Goal: Transaction & Acquisition: Purchase product/service

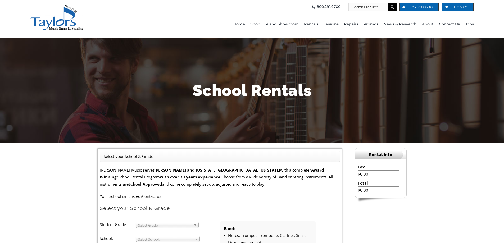
scroll to position [53, 0]
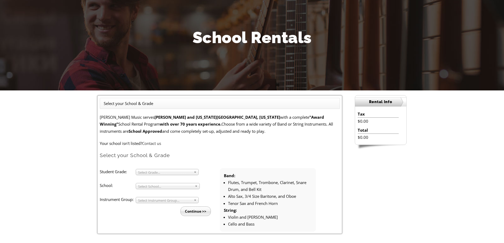
click at [163, 170] on span "Select Grade..." at bounding box center [164, 172] width 53 height 6
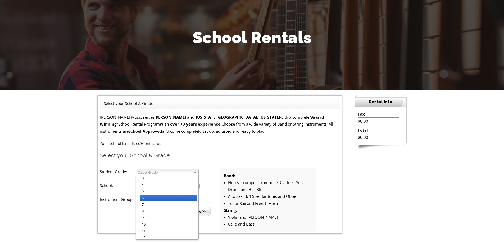
click at [161, 199] on li "6" at bounding box center [168, 198] width 57 height 7
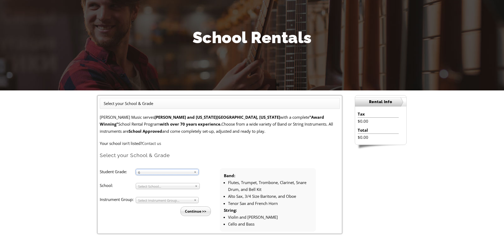
click at [161, 186] on span "Select School..." at bounding box center [165, 186] width 54 height 6
type input "AV"
click at [171, 207] on li "Av on Grove Charter" at bounding box center [169, 207] width 58 height 7
click at [153, 201] on span "Select Instrument Group..." at bounding box center [164, 200] width 53 height 6
click at [152, 208] on li "Band" at bounding box center [168, 206] width 57 height 7
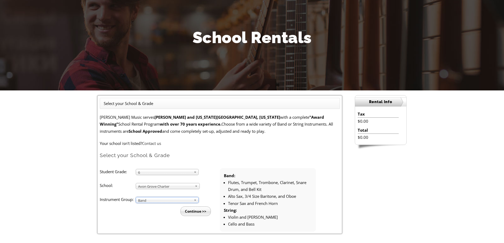
click at [199, 212] on input "Continue >>" at bounding box center [195, 212] width 30 height 10
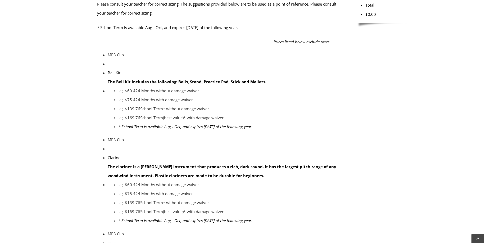
scroll to position [212, 0]
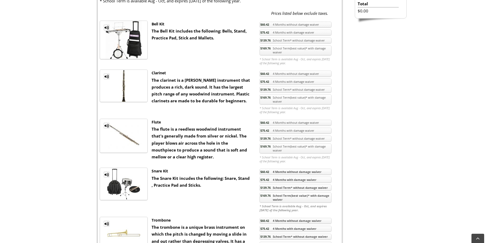
click at [301, 99] on link "$169.76 School Term(best value)* with damage waiver" at bounding box center [295, 99] width 72 height 10
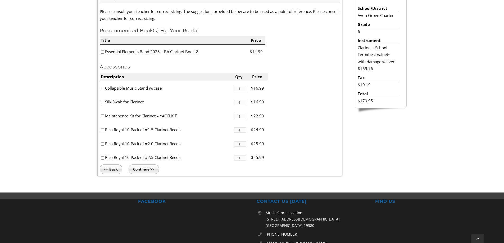
scroll to position [132, 0]
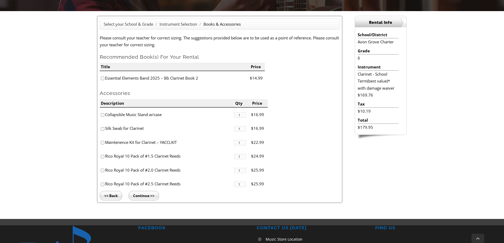
click at [102, 169] on input"] "checkbox" at bounding box center [102, 170] width 3 height 3
checkbox input"] "true"
click at [149, 194] on input "Continue >>" at bounding box center [144, 196] width 30 height 10
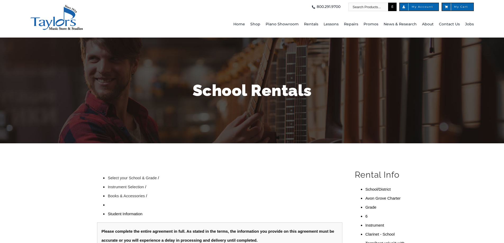
scroll to position [53, 0]
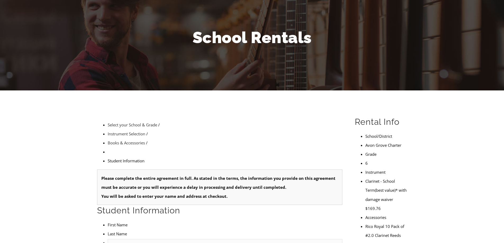
click at [128, 239] on input "text" at bounding box center [225, 243] width 235 height 8
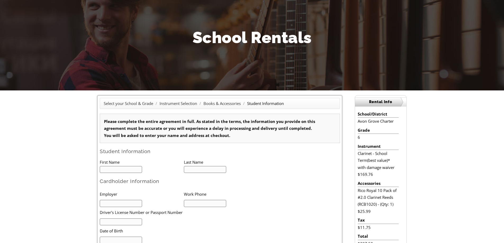
scroll to position [0, 0]
type input "0"
click at [125, 167] on input "text" at bounding box center [121, 169] width 43 height 7
type input "[PERSON_NAME]"
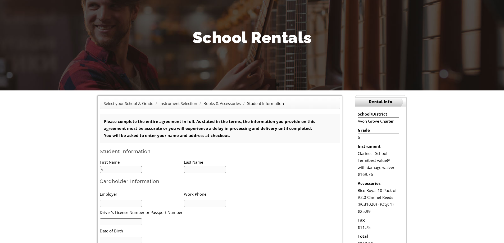
type input "6102028718"
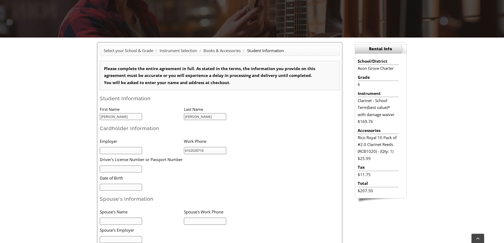
click at [122, 148] on input "text" at bounding box center [121, 150] width 43 height 7
type input "A Duie Pyle"
click at [125, 169] on input "text" at bounding box center [121, 169] width 43 height 7
type input "25472991"
click at [121, 187] on input "mm/dd/yyyy" at bounding box center [121, 187] width 43 height 7
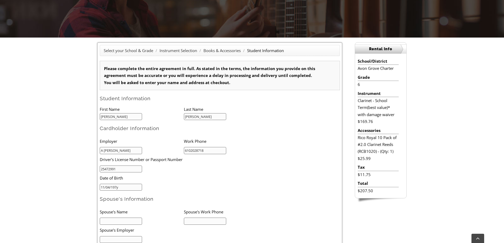
type input "11/04/1978"
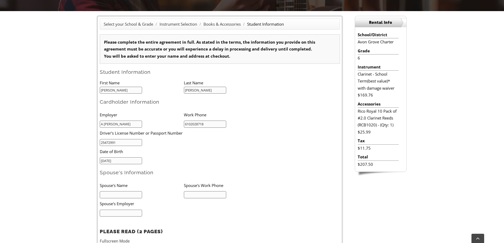
click at [119, 186] on li "Spouse's Name" at bounding box center [142, 185] width 84 height 11
click at [119, 194] on input "text" at bounding box center [121, 194] width 43 height 7
type input "Cressy Mcelwee"
type input "4848020155"
click at [128, 213] on input "text" at bounding box center [121, 213] width 43 height 7
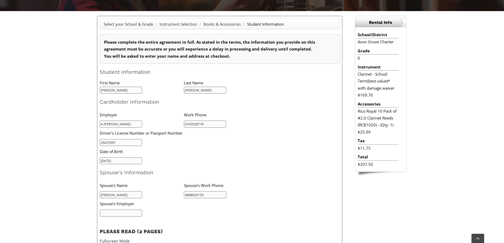
type input "Loparex"
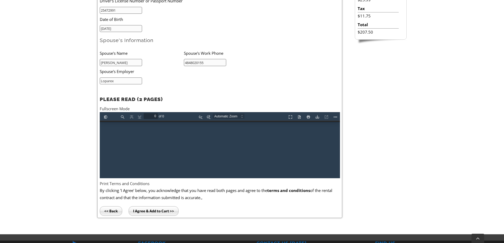
scroll to position [317, 0]
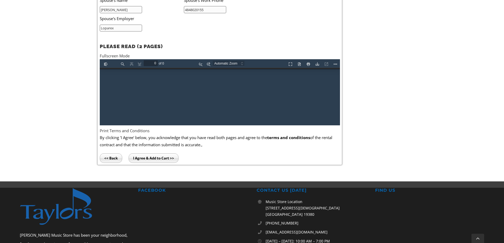
click at [153, 156] on input "I Agree & Add to Cart >>" at bounding box center [154, 158] width 50 height 10
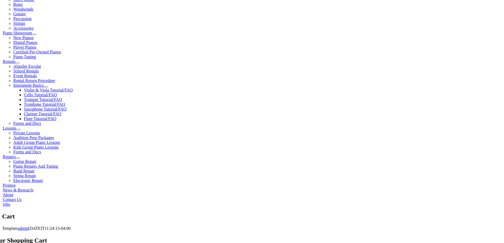
scroll to position [212, 0]
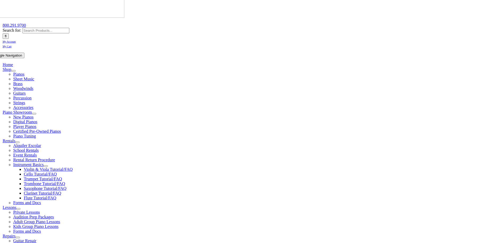
scroll to position [106, 0]
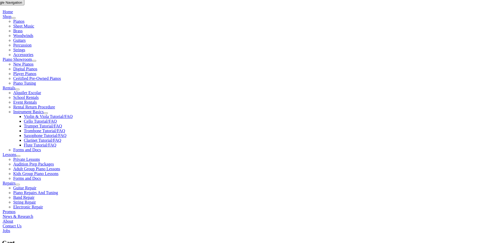
select select "PA"
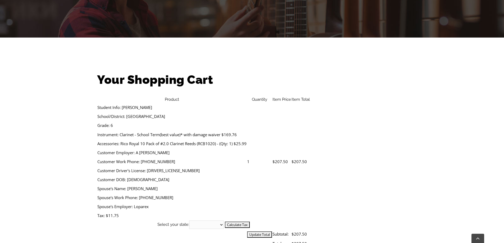
scroll to position [159, 0]
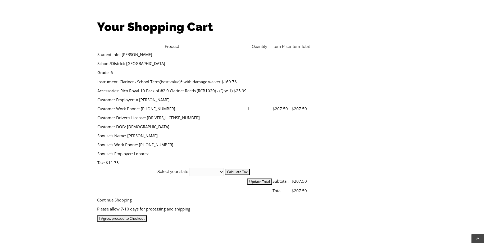
click at [147, 215] on input "I Agree, proceed to Checkout" at bounding box center [122, 218] width 50 height 6
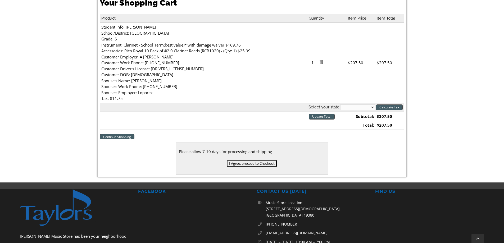
click at [357, 106] on select "[US_STATE] [US_STATE] [US_STATE] [US_STATE] [US_STATE] [US_STATE] [US_STATE] [U…" at bounding box center [357, 107] width 35 height 6
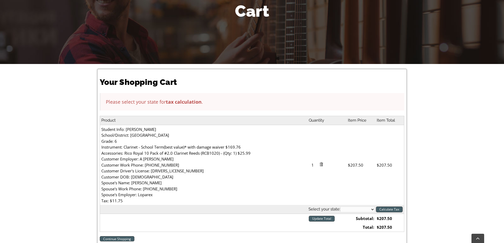
scroll to position [159, 0]
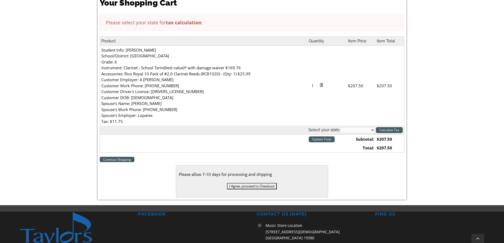
click at [363, 132] on select "Alabama Alaska Arizona Arkansas California Colorado Connecticut Delaware D. C. …" at bounding box center [357, 130] width 35 height 6
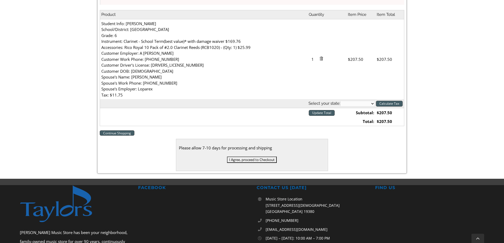
scroll to position [238, 0]
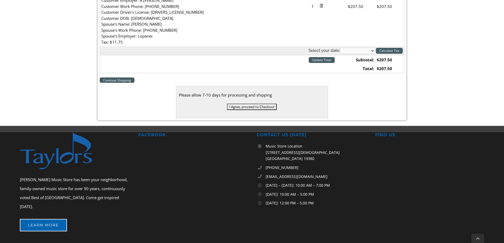
drag, startPoint x: 362, startPoint y: 49, endPoint x: 360, endPoint y: 52, distance: 3.7
click at [362, 49] on select "Alabama Alaska Arizona Arkansas California Colorado Connecticut Delaware D. C. …" at bounding box center [357, 51] width 35 height 6
select select "PA"
click at [340, 48] on select "Alabama Alaska Arizona Arkansas California Colorado Connecticut Delaware D. C. …" at bounding box center [357, 51] width 35 height 6
click at [339, 71] on td at bounding box center [223, 68] width 246 height 9
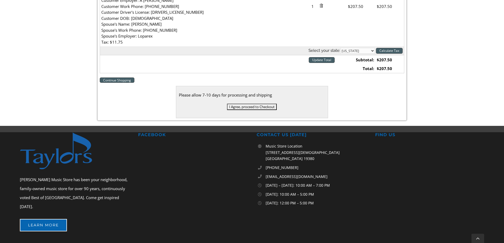
click at [258, 105] on input "I Agree, proceed to Checkout" at bounding box center [252, 107] width 50 height 6
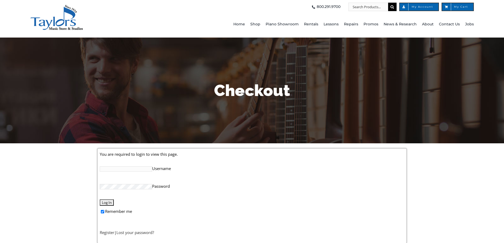
scroll to position [106, 0]
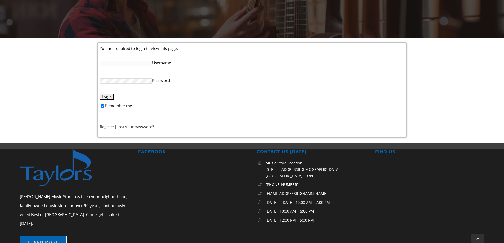
type input "[EMAIL_ADDRESS][DOMAIN_NAME]"
click at [102, 95] on input "Log In" at bounding box center [107, 97] width 14 height 6
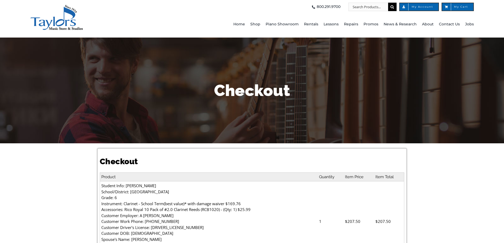
select select
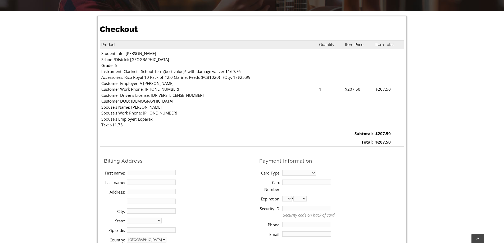
scroll to position [159, 0]
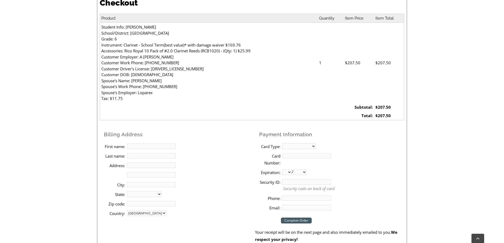
drag, startPoint x: 139, startPoint y: 144, endPoint x: 141, endPoint y: 145, distance: 2.8
click at [139, 145] on input "First name:" at bounding box center [151, 146] width 49 height 5
type input "Sara"
type input "Mcelwee"
type input "3910 Cemetery Rd"
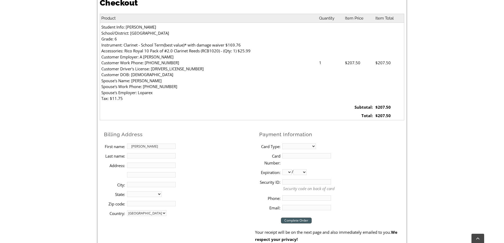
type input "Parkesburg"
select select "PA"
type input "19365"
type input "6102028718"
type input "Saramcelwee78@gmail.com"
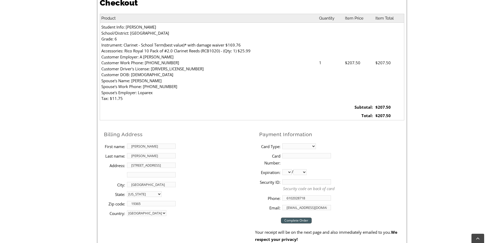
click at [227, 177] on li "Address 2:" at bounding box center [179, 175] width 151 height 10
click at [300, 145] on select "MasterCard Visa American Express Discover" at bounding box center [299, 146] width 34 height 6
select select "amex"
click at [282, 143] on select "MasterCard Visa American Express Discover" at bounding box center [299, 146] width 34 height 6
click at [302, 158] on input "Card Number:" at bounding box center [306, 155] width 49 height 5
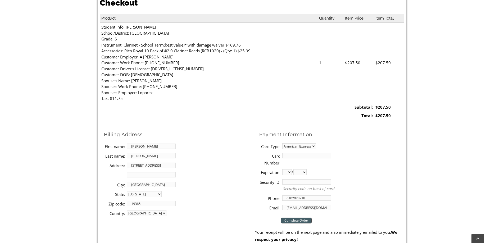
type input "341260112021017"
select select "03"
select select "2030"
click at [304, 183] on input "Security ID:" at bounding box center [306, 181] width 49 height 5
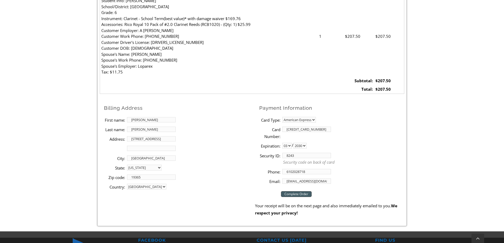
scroll to position [212, 0]
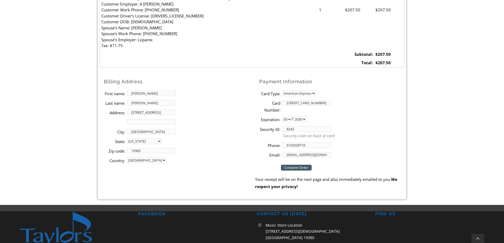
type input "8243"
click at [296, 167] on input "Complete Order" at bounding box center [296, 168] width 31 height 6
